Goal: Obtain resource: Download file/media

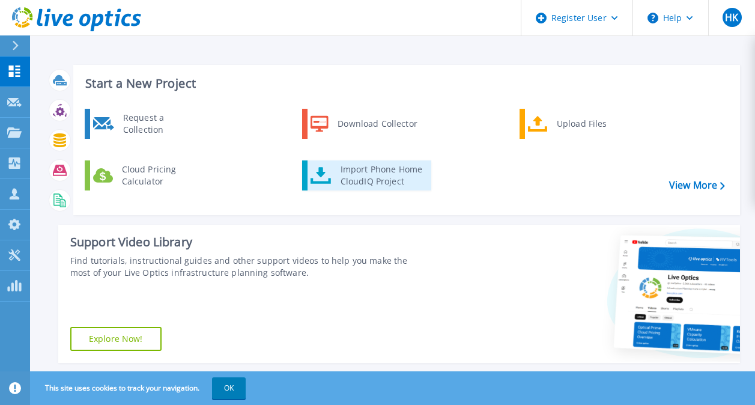
click at [365, 181] on div "Import Phone Home CloudIQ Project" at bounding box center [382, 175] width 94 height 24
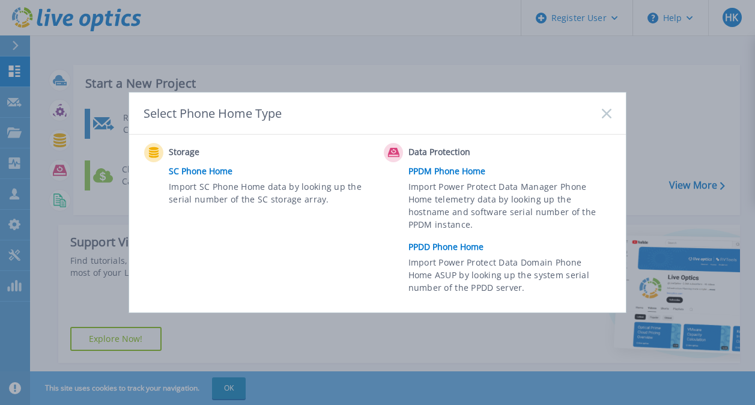
click at [444, 249] on link "PPDD Phone Home" at bounding box center [513, 247] width 209 height 18
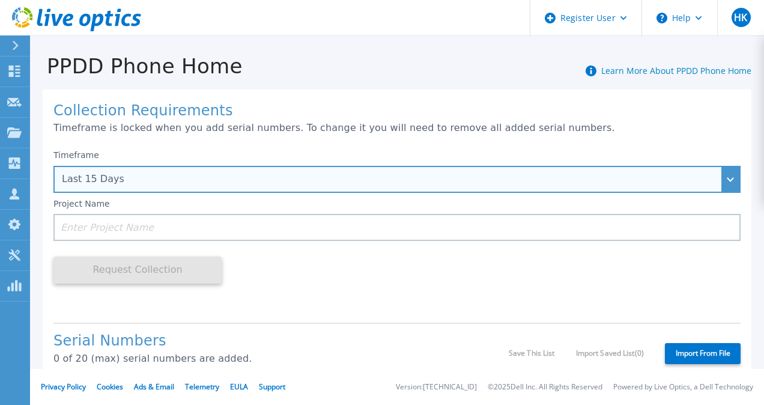
click at [174, 175] on div "Last 15 Days" at bounding box center [390, 179] width 657 height 11
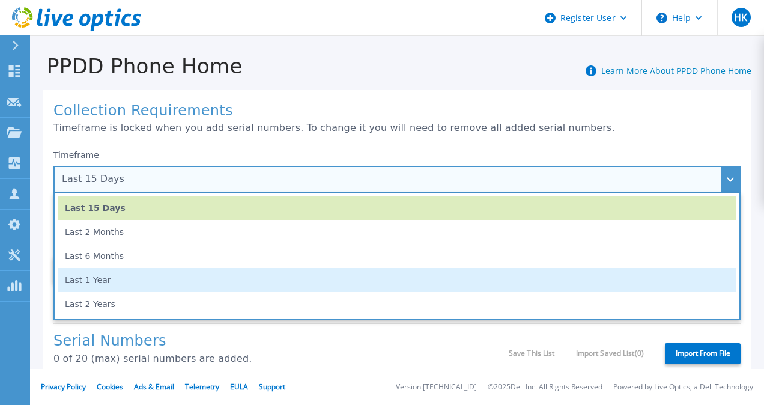
click at [126, 288] on li "Last 1 Year" at bounding box center [397, 280] width 679 height 24
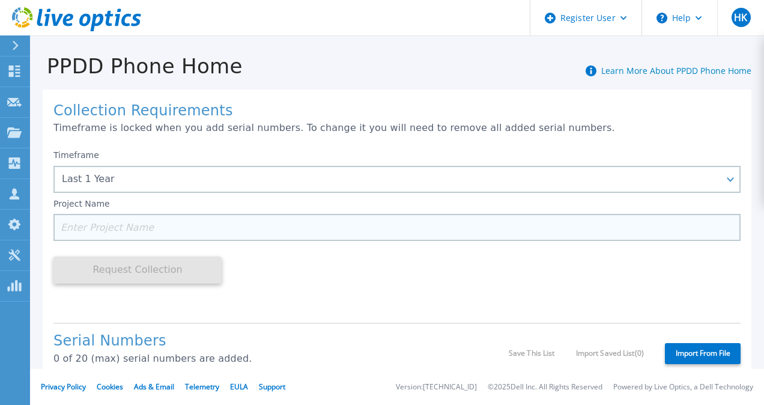
click at [94, 231] on input at bounding box center [396, 227] width 687 height 27
paste input "DE700221608326"
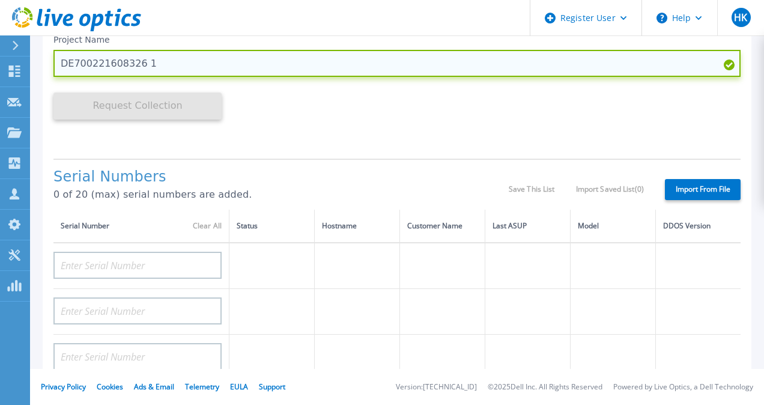
scroll to position [168, 0]
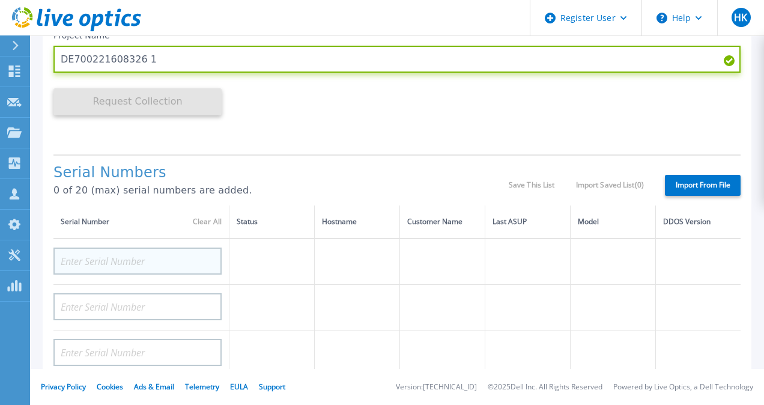
type input "DE700221608326 1"
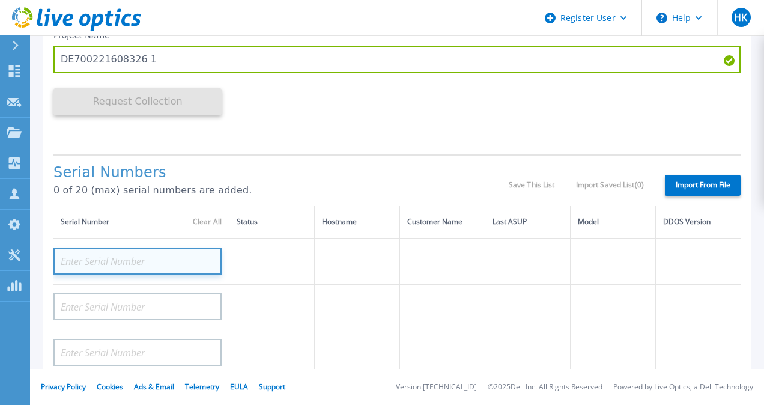
click at [106, 258] on input at bounding box center [137, 261] width 168 height 27
paste input "DE700221608326"
type input "DE700221608326"
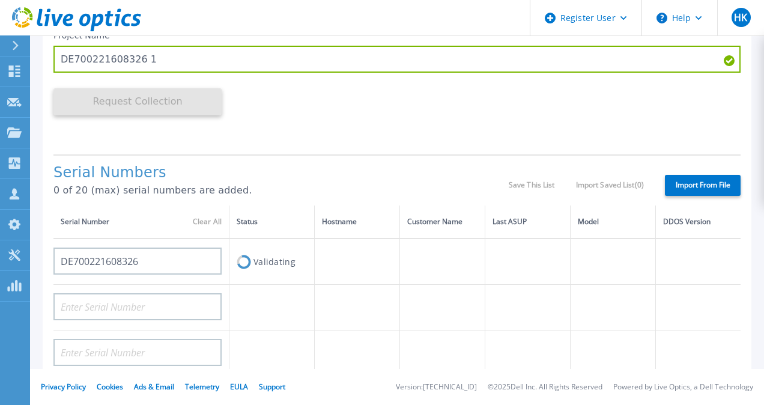
click at [684, 180] on label "Import From File" at bounding box center [703, 185] width 76 height 21
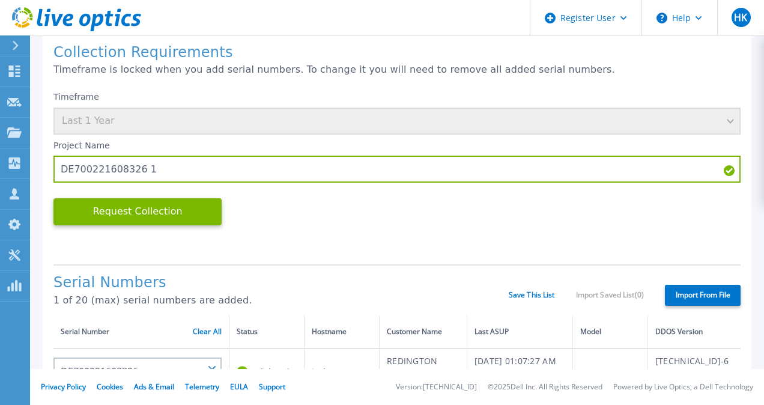
scroll to position [43, 0]
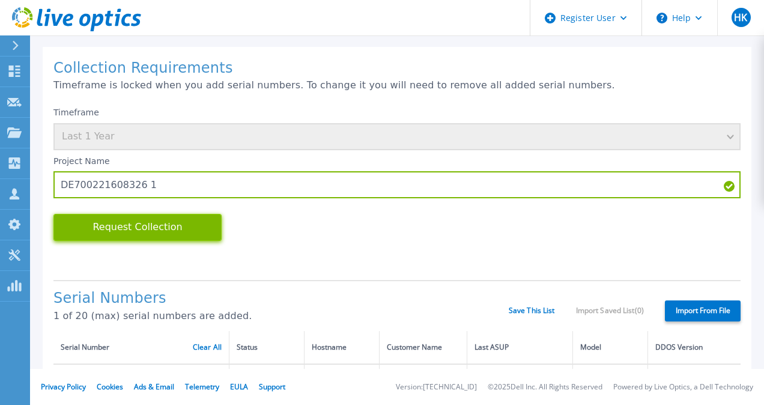
click at [164, 222] on button "Request Collection" at bounding box center [137, 227] width 168 height 27
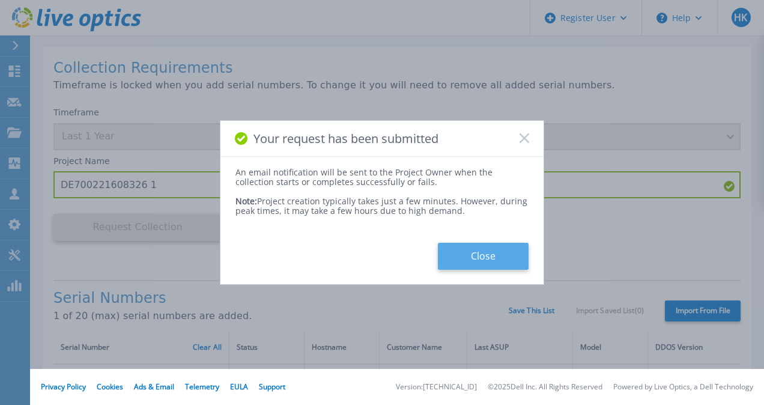
click at [485, 253] on button "Close" at bounding box center [483, 256] width 91 height 27
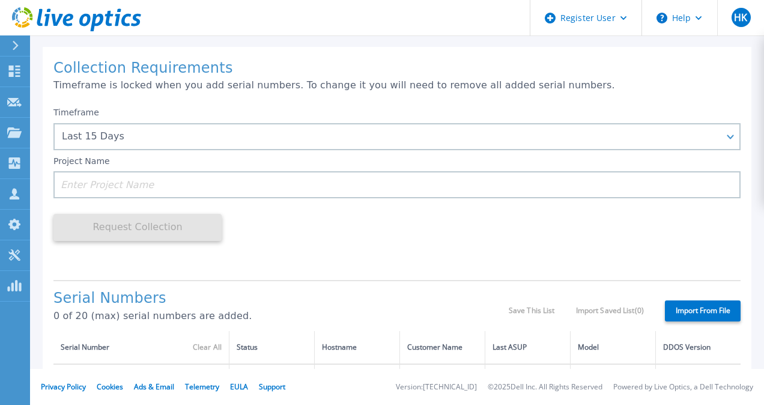
click at [133, 123] on div "Timeframe Last 15 Days Last 15 Days Last 2 Months Last 6 Months Last 1 Year Las…" at bounding box center [396, 128] width 687 height 43
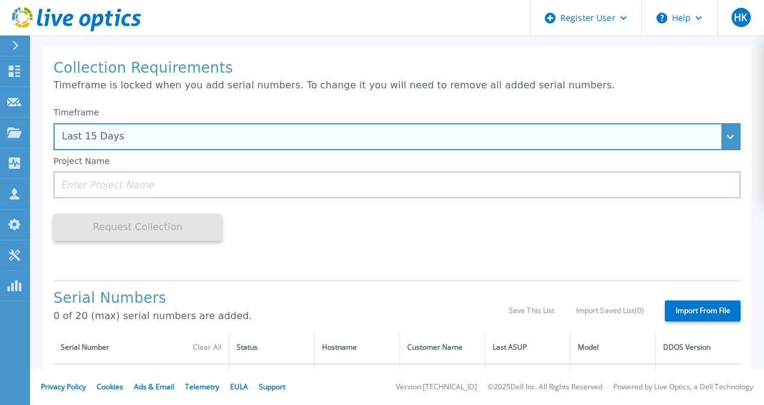
click at [114, 139] on div "Last 15 Days" at bounding box center [390, 136] width 657 height 11
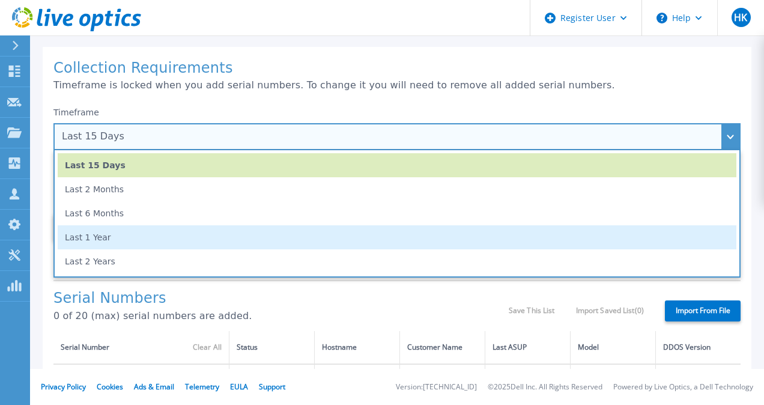
click at [115, 231] on li "Last 1 Year" at bounding box center [397, 237] width 679 height 24
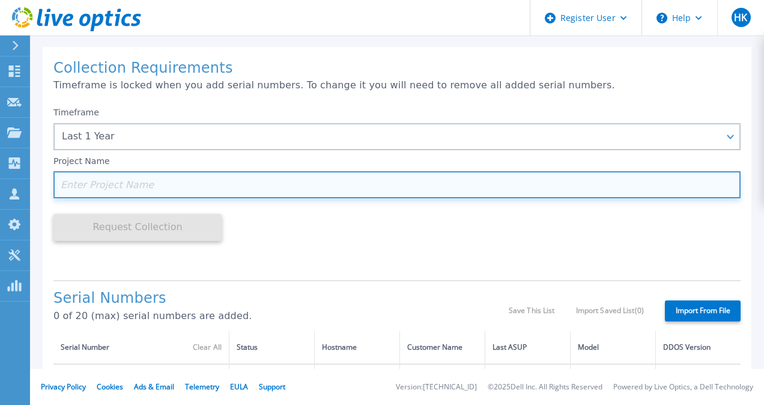
click at [90, 195] on input at bounding box center [396, 184] width 687 height 27
paste input "DE700221608313"
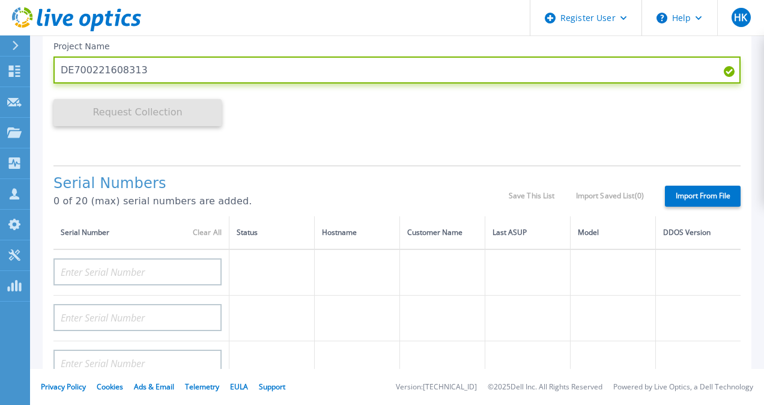
scroll to position [158, 0]
type input "DE700221608313"
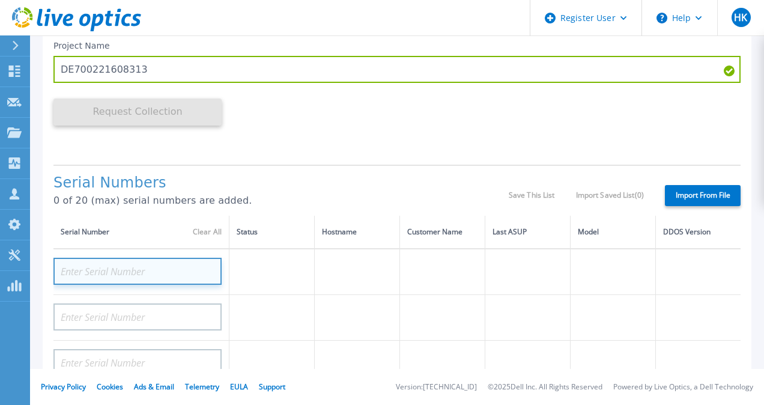
click at [167, 272] on input at bounding box center [137, 271] width 168 height 27
paste input "DE700221608313"
type input "DE700221608313"
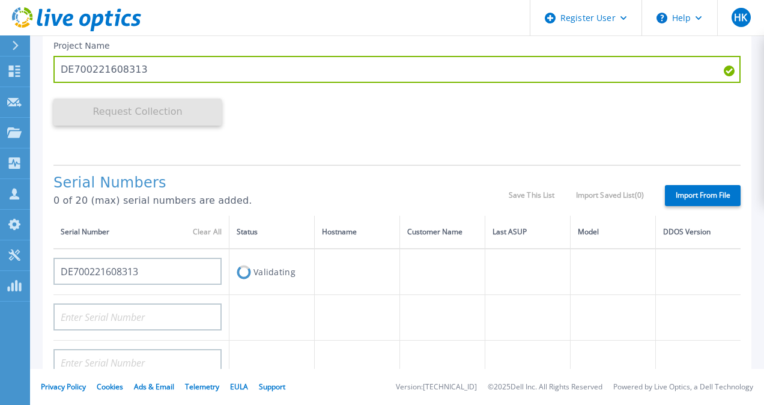
click at [681, 202] on label "Import From File" at bounding box center [703, 195] width 76 height 21
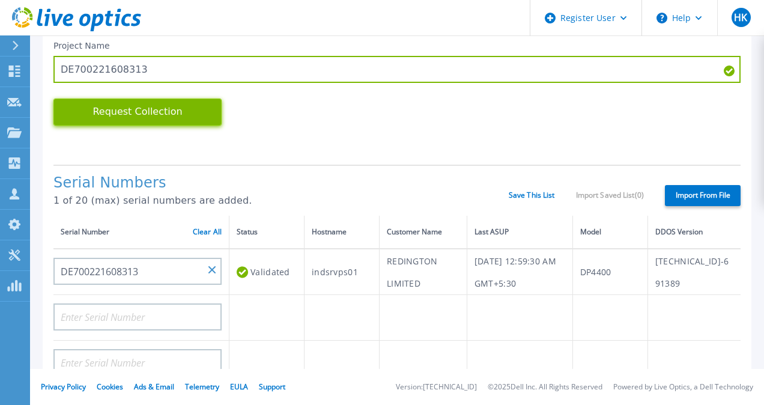
click at [142, 109] on button "Request Collection" at bounding box center [137, 112] width 168 height 27
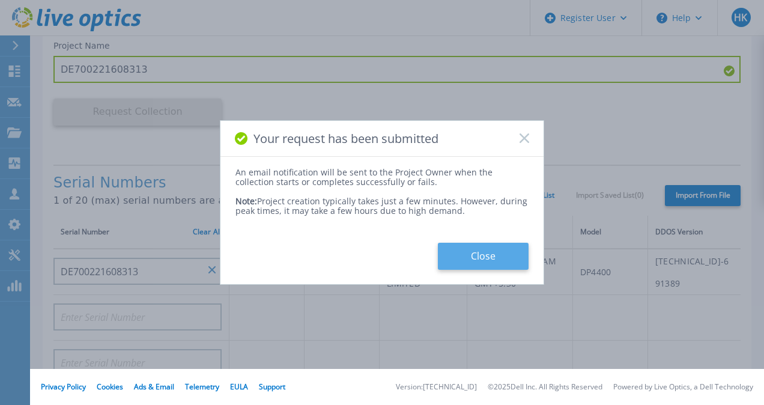
click at [471, 258] on button "Close" at bounding box center [483, 256] width 91 height 27
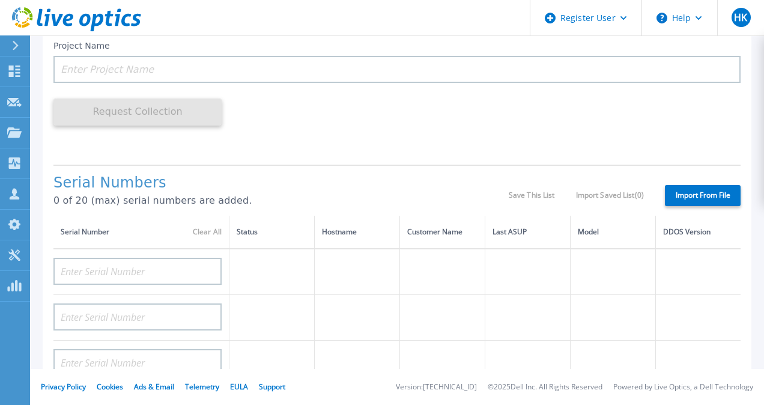
scroll to position [0, 0]
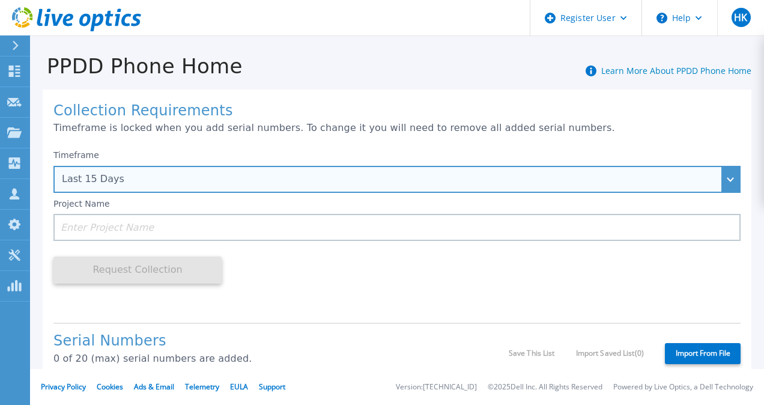
click at [122, 174] on div "Last 15 Days" at bounding box center [396, 179] width 687 height 27
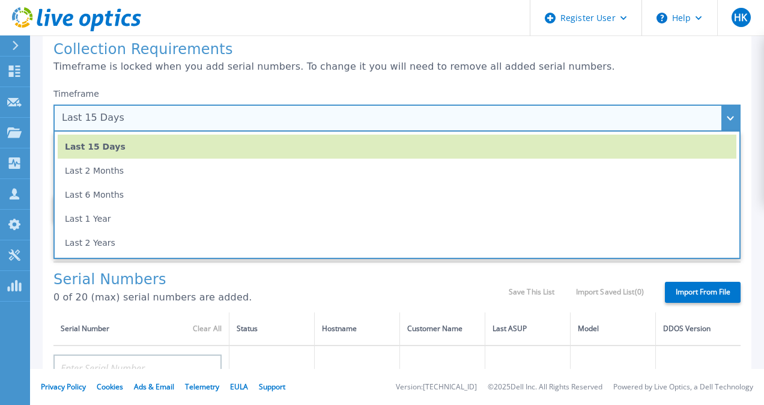
scroll to position [62, 0]
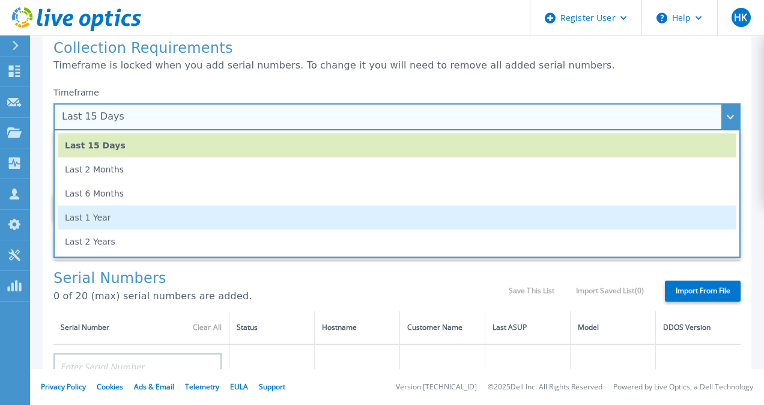
click at [120, 217] on li "Last 1 Year" at bounding box center [397, 217] width 679 height 24
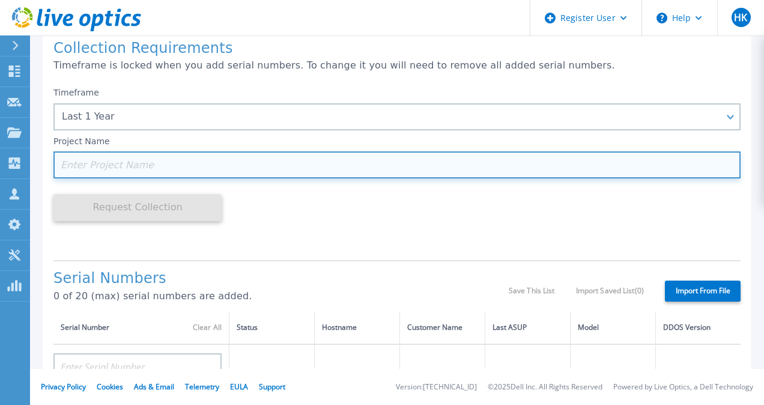
click at [122, 172] on input at bounding box center [396, 164] width 687 height 27
paste input "DE700221608312"
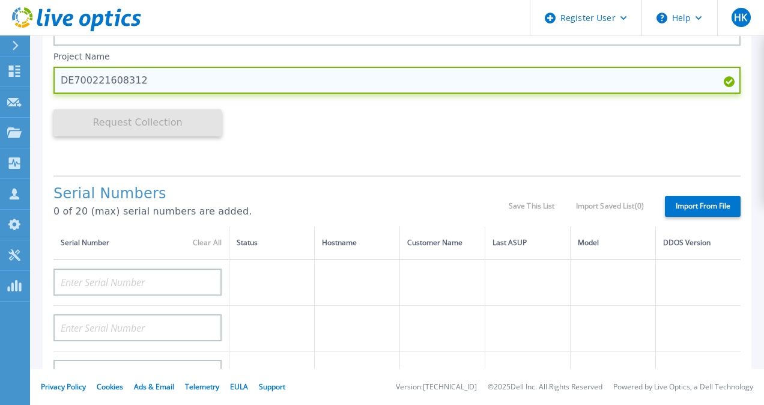
scroll to position [148, 0]
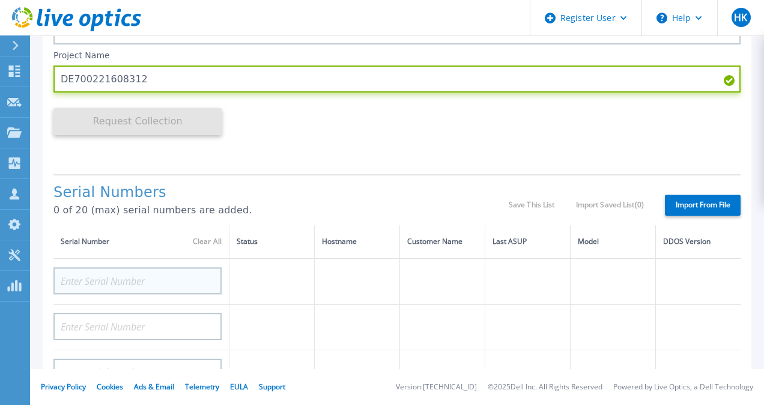
type input "DE700221608312"
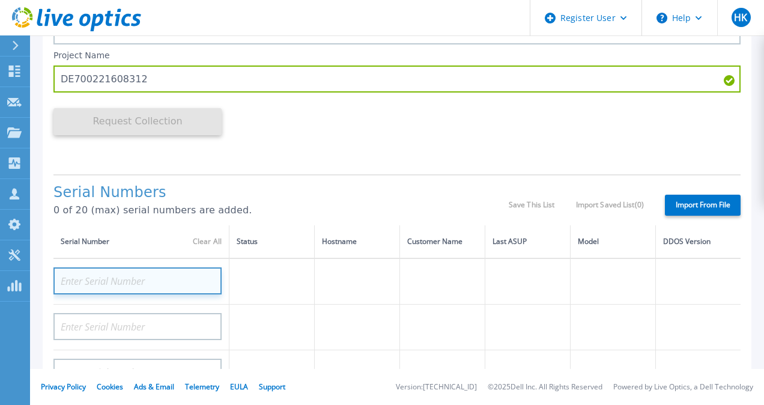
click at [130, 279] on input at bounding box center [137, 280] width 168 height 27
paste input "DE700221608312"
type input "DE700221608312"
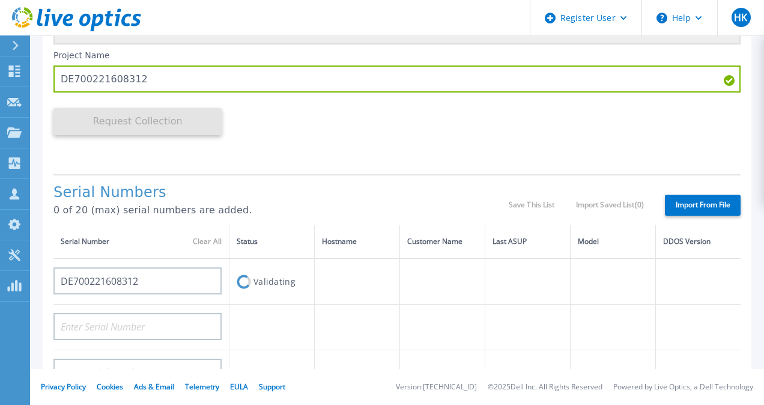
click at [689, 211] on label "Import From File" at bounding box center [703, 205] width 76 height 21
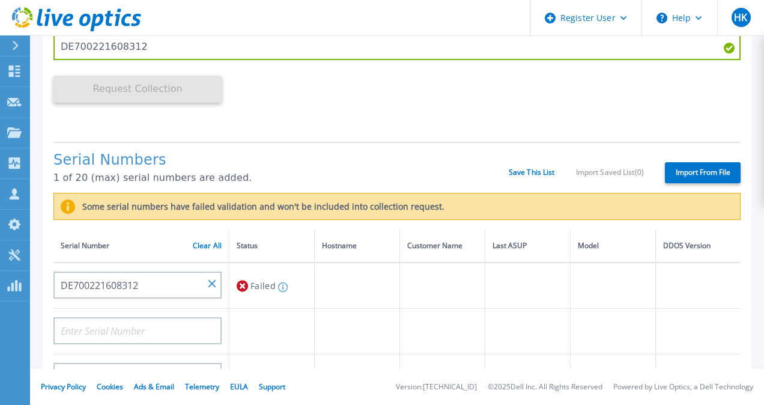
scroll to position [203, 0]
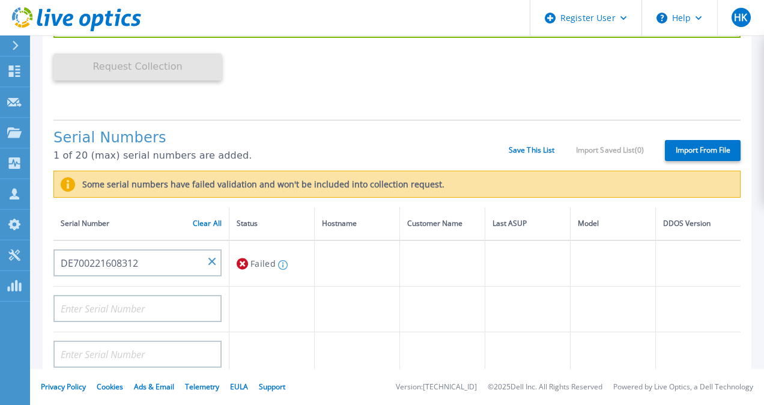
click at [702, 152] on label "Import From File" at bounding box center [703, 150] width 76 height 21
click at [0, 0] on input "Import From File" at bounding box center [0, 0] width 0 height 0
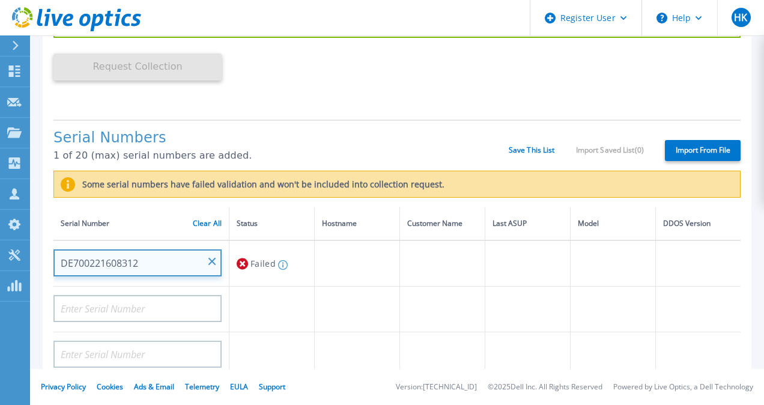
click at [213, 258] on input "DE700221608312" at bounding box center [137, 262] width 168 height 27
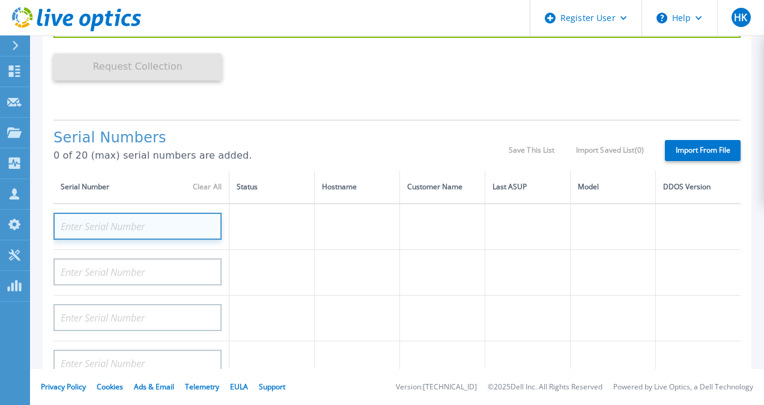
click at [163, 219] on input at bounding box center [137, 226] width 168 height 27
paste input "DE700221608312"
type input "DE700221608312"
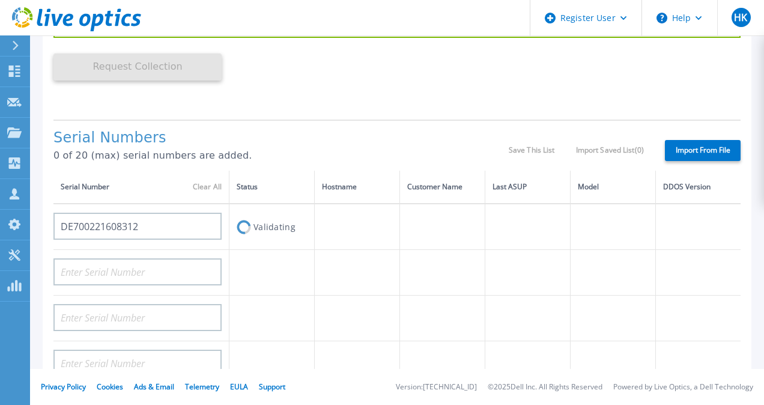
click at [670, 157] on label "Import From File" at bounding box center [703, 150] width 76 height 21
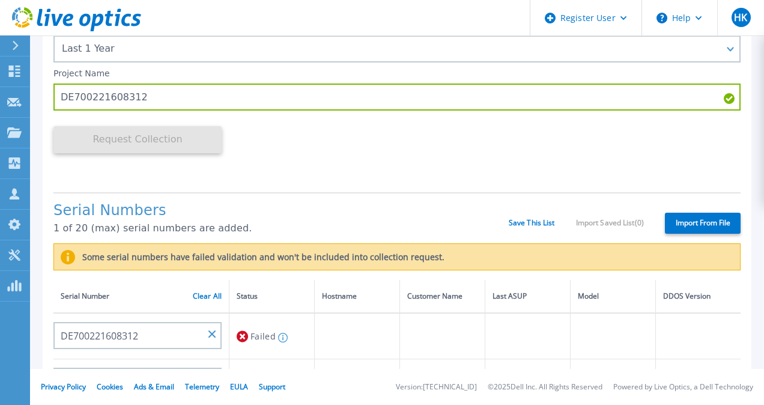
scroll to position [0, 0]
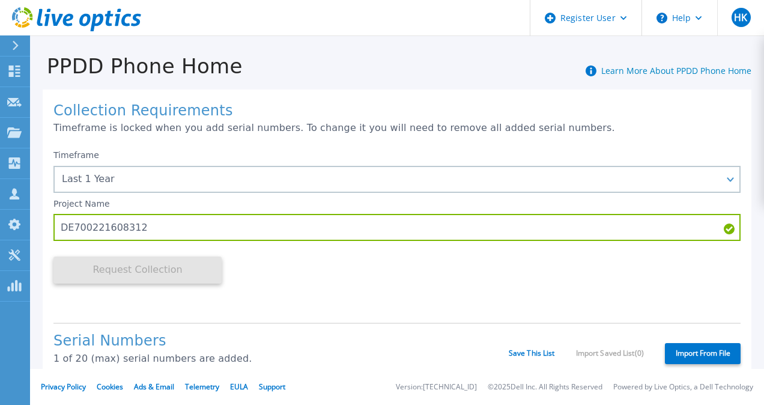
click at [16, 37] on div at bounding box center [20, 45] width 19 height 20
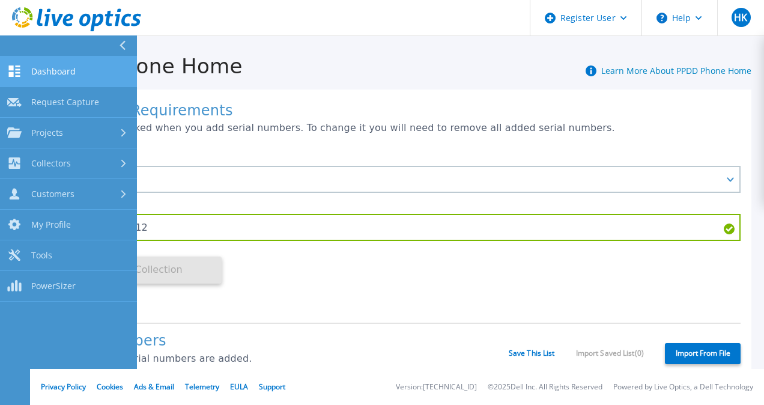
click at [58, 65] on link "Dashboard Dashboard" at bounding box center [68, 71] width 137 height 31
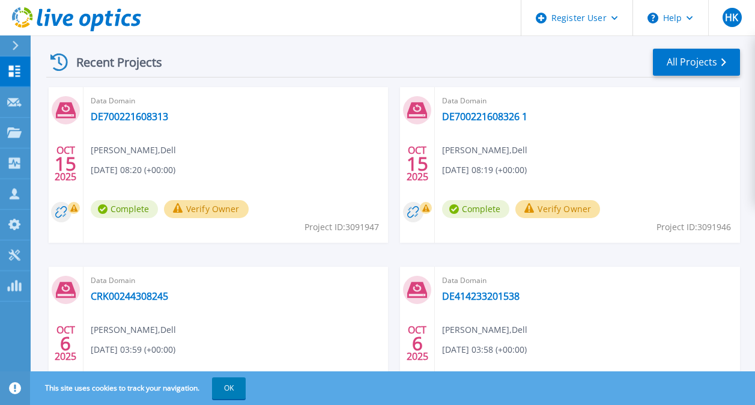
scroll to position [335, 0]
click at [508, 120] on link "DE700221608326 1" at bounding box center [484, 116] width 85 height 12
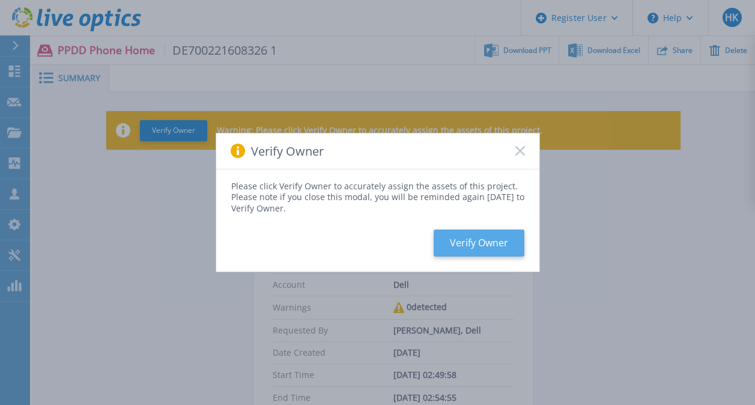
click at [468, 237] on button "Verify Owner" at bounding box center [479, 242] width 91 height 27
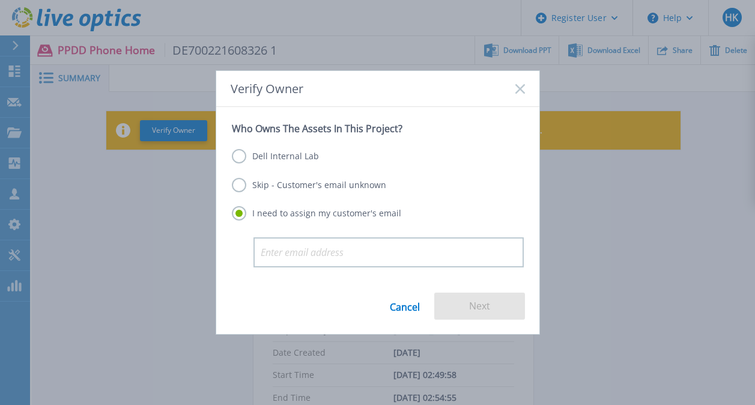
click at [299, 159] on label "Dell Internal Lab" at bounding box center [275, 156] width 87 height 14
click at [0, 0] on input "Dell Internal Lab" at bounding box center [0, 0] width 0 height 0
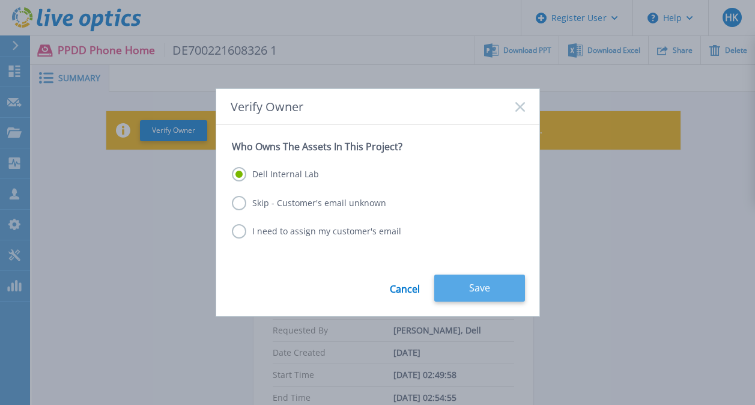
click at [467, 282] on button "Save" at bounding box center [479, 288] width 91 height 27
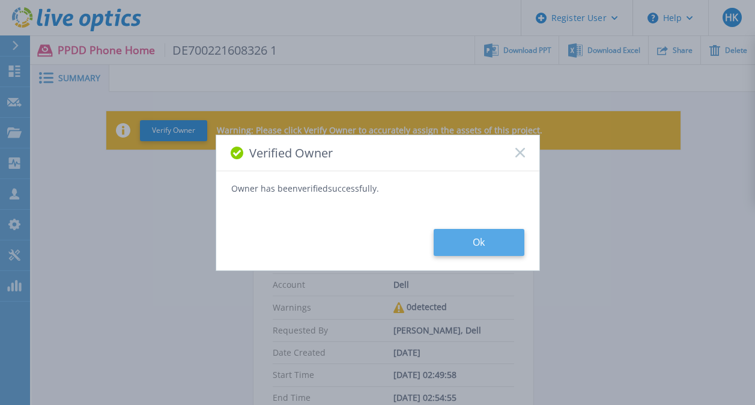
click at [468, 242] on button "Ok" at bounding box center [479, 242] width 91 height 27
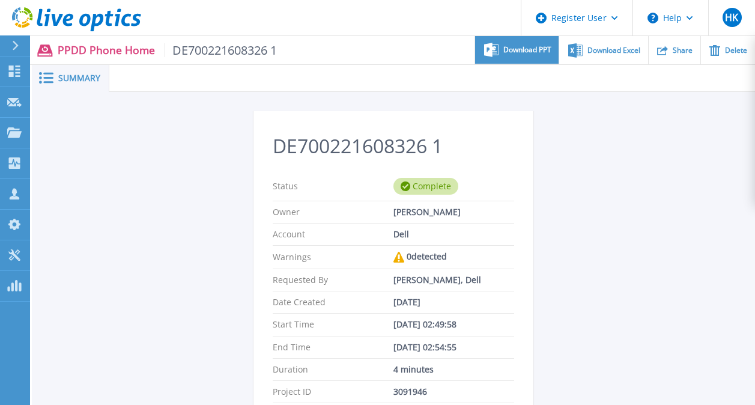
click at [511, 59] on div "Download PPT" at bounding box center [517, 50] width 84 height 28
